Goal: Book appointment/travel/reservation

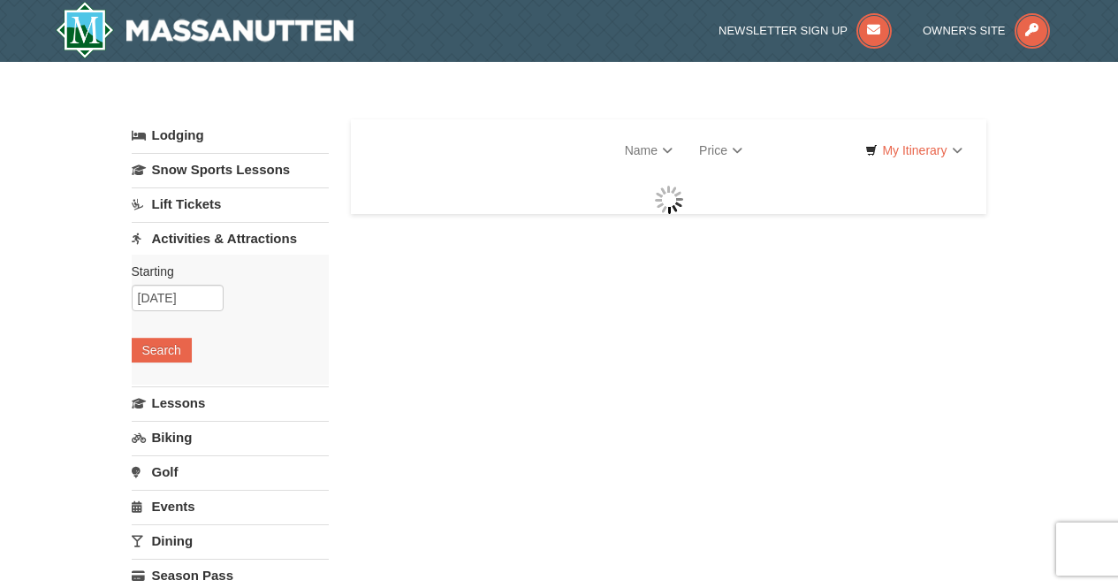
select select "10"
